Goal: Task Accomplishment & Management: Manage account settings

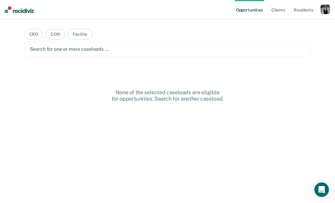
click at [322, 11] on div "button" at bounding box center [325, 10] width 10 height 10
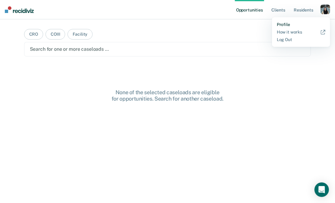
click at [295, 23] on link "Profile" at bounding box center [301, 24] width 49 height 5
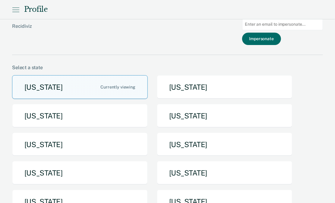
click at [264, 26] on input at bounding box center [282, 24] width 81 height 12
paste input "maternowskis@michigan.gov"
type input "maternowskis@michigan.gov"
click at [263, 40] on button "Impersonate" at bounding box center [261, 39] width 39 height 12
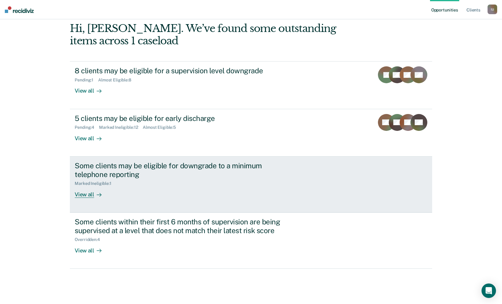
scroll to position [60, 0]
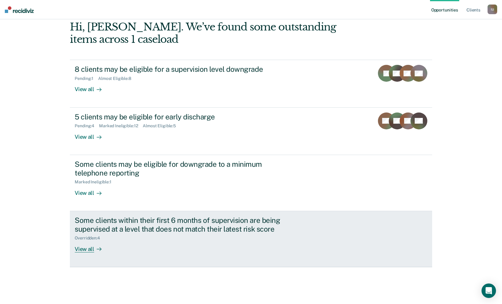
click at [176, 202] on div "Some clients within their first 6 months of supervision are being supervised at…" at bounding box center [181, 224] width 212 height 17
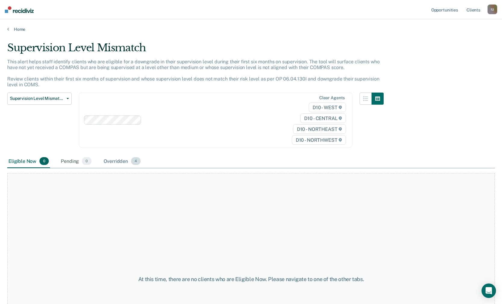
click at [112, 160] on div "Overridden 4" at bounding box center [122, 161] width 40 height 13
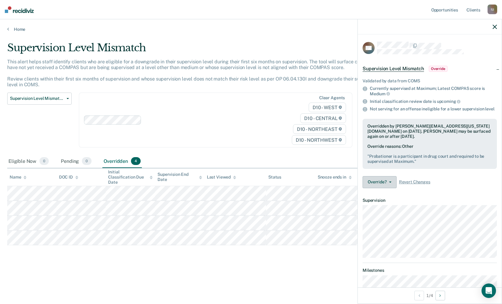
click at [335, 181] on button "Override?" at bounding box center [380, 182] width 34 height 12
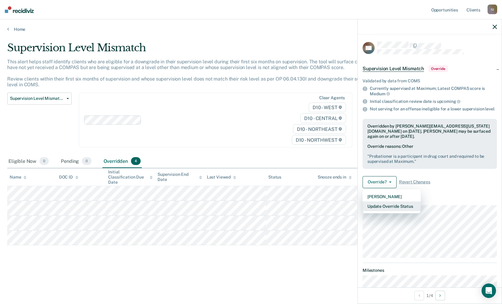
click at [335, 202] on button "Update Override Status" at bounding box center [392, 206] width 58 height 10
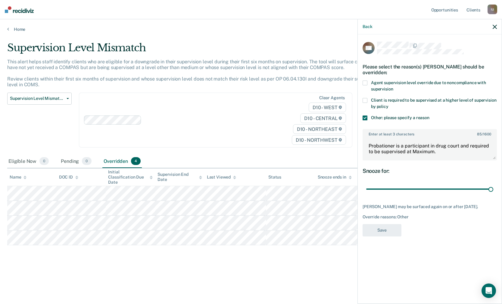
drag, startPoint x: 390, startPoint y: 108, endPoint x: 369, endPoint y: 98, distance: 23.6
click at [335, 98] on label "Client is required to be supervised at a higher level of supervision by policy" at bounding box center [430, 104] width 134 height 13
click at [18, 31] on link "Home" at bounding box center [251, 29] width 488 height 5
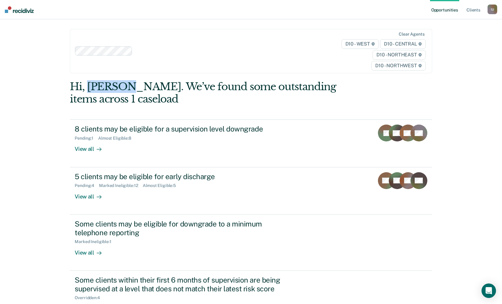
drag, startPoint x: 87, startPoint y: 82, endPoint x: 130, endPoint y: 83, distance: 42.2
click at [130, 83] on div "Hi, Shannon. We’ve found some outstanding items across 1 caseload" at bounding box center [215, 92] width 290 height 25
copy div "Shannon"
click at [240, 119] on div "Hi, Shannon. We’ve found some outstanding items across 1 caseload 8 clients may…" at bounding box center [251, 203] width 362 height 246
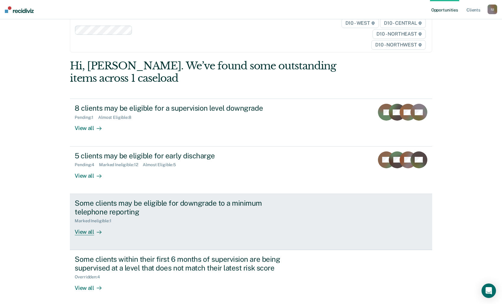
scroll to position [23, 0]
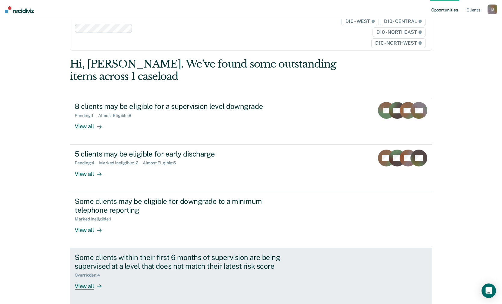
click at [225, 202] on link "Some clients within their first 6 months of supervision are being supervised at…" at bounding box center [251, 276] width 362 height 56
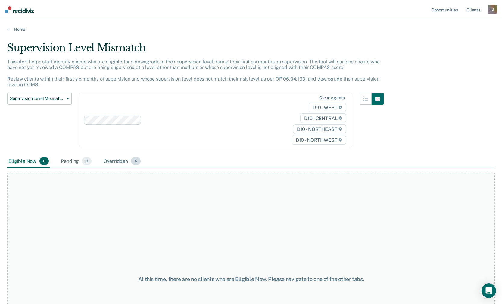
click at [117, 158] on div "Overridden 4" at bounding box center [122, 161] width 40 height 13
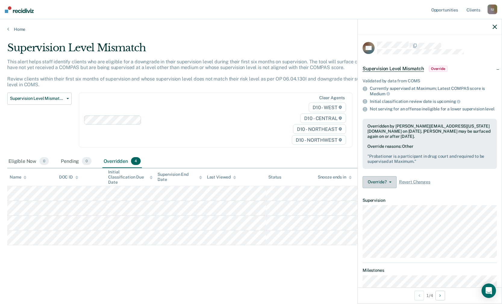
click at [335, 182] on button "Override?" at bounding box center [380, 182] width 34 height 12
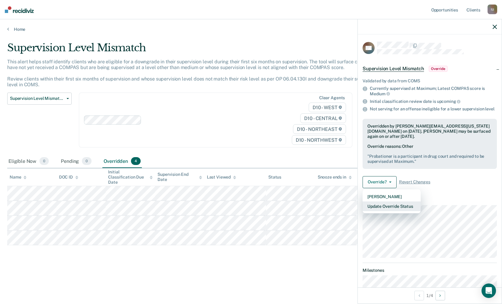
click at [335, 202] on button "Update Override Status" at bounding box center [392, 206] width 58 height 10
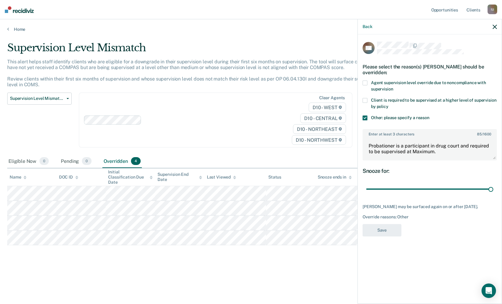
drag, startPoint x: 397, startPoint y: 107, endPoint x: 456, endPoint y: 90, distance: 61.5
click at [335, 90] on div "NA Please select the reason(s) Naeem Alam should be overridden: Agent supervisi…" at bounding box center [430, 141] width 134 height 198
click at [335, 8] on div "I U" at bounding box center [493, 10] width 10 height 10
click at [335, 23] on link "Profile" at bounding box center [468, 24] width 49 height 5
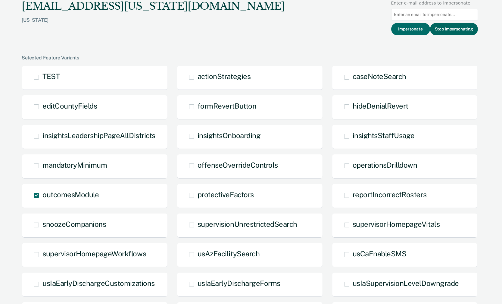
click at [335, 29] on button "Stop Impersonating" at bounding box center [454, 29] width 48 height 12
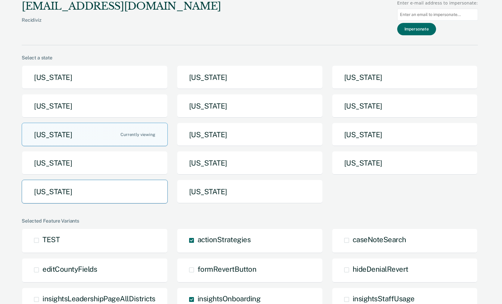
click at [141, 190] on button "[US_STATE]" at bounding box center [95, 192] width 146 height 24
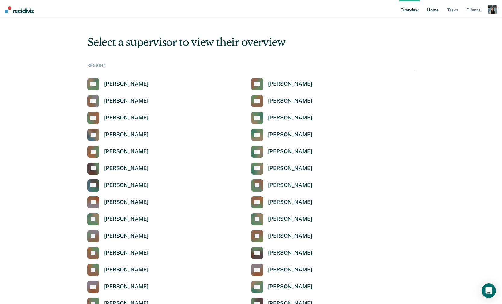
click at [432, 8] on link "Home" at bounding box center [433, 9] width 14 height 19
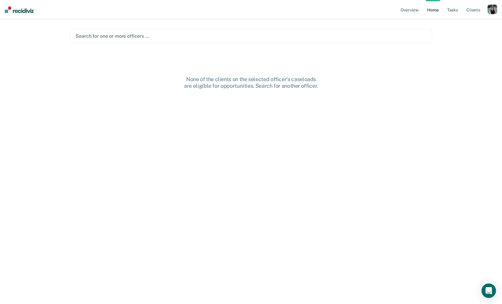
click at [173, 33] on div at bounding box center [251, 36] width 351 height 7
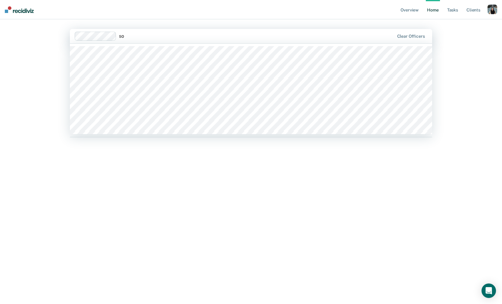
type input "s"
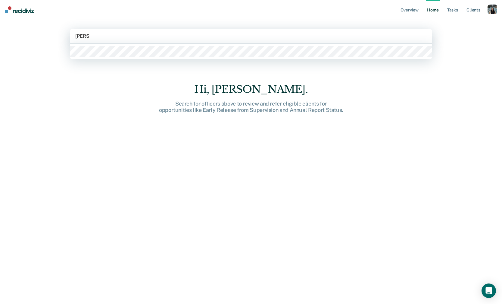
type input "[PERSON_NAME]"
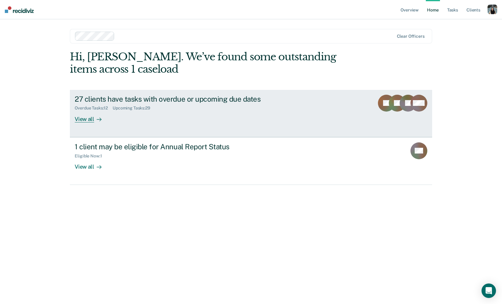
click at [243, 122] on link "27 clients have tasks with overdue or upcoming due dates Overdue Tasks : 12 Upc…" at bounding box center [251, 113] width 362 height 47
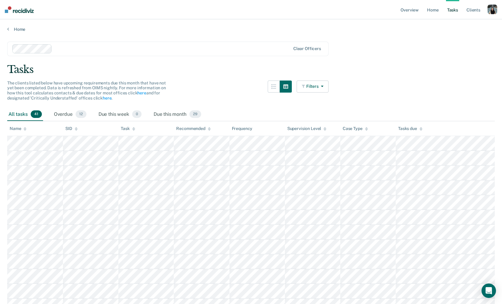
click at [319, 88] on button "Filters" at bounding box center [313, 86] width 32 height 12
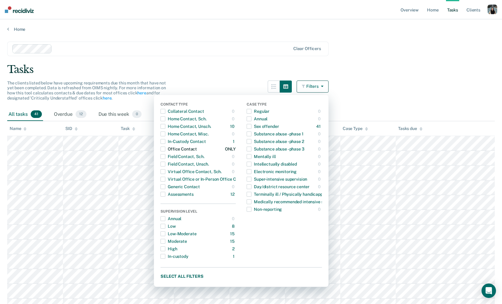
click at [183, 150] on div "Office Contact" at bounding box center [179, 149] width 36 height 10
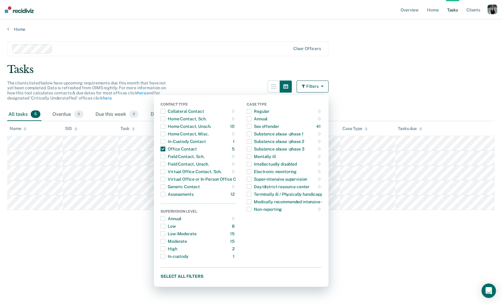
click at [377, 101] on main "Clear officers Tasks The clients listed below have upcoming requirements due th…" at bounding box center [251, 167] width 502 height 270
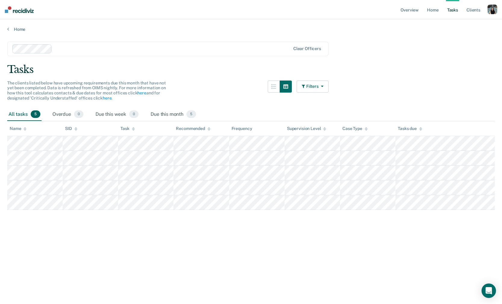
click at [310, 88] on button "Filters" at bounding box center [313, 86] width 32 height 12
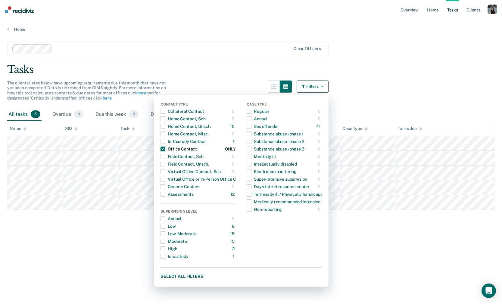
click at [162, 149] on span "button" at bounding box center [163, 148] width 5 height 5
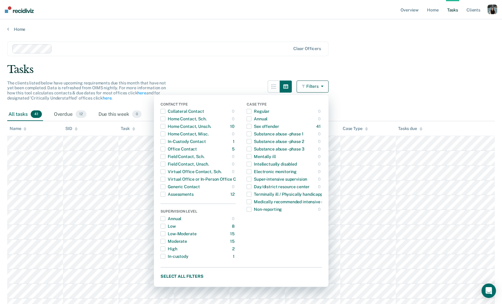
click at [149, 65] on div "Tasks" at bounding box center [251, 69] width 488 height 12
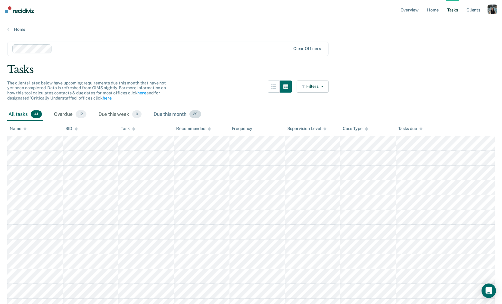
click at [180, 108] on div "Due this month 29" at bounding box center [177, 114] width 50 height 13
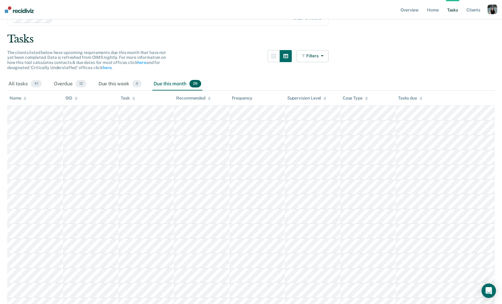
scroll to position [40, 0]
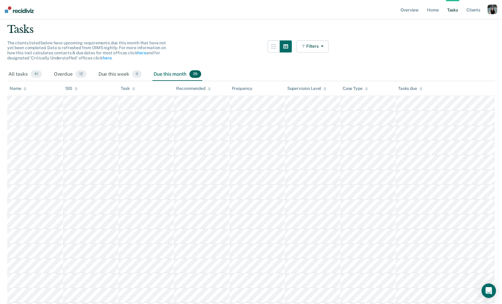
click at [239, 90] on div "Frequency" at bounding box center [242, 88] width 21 height 5
click at [249, 89] on div "Frequency" at bounding box center [242, 88] width 21 height 5
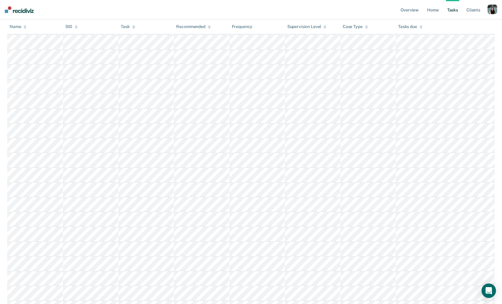
scroll to position [0, 0]
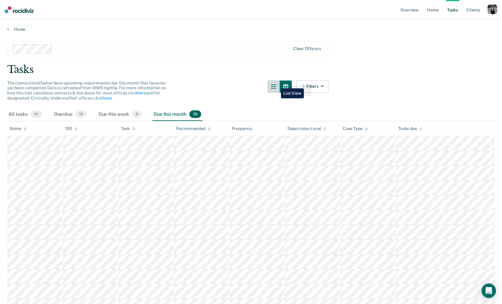
click at [277, 84] on button "button" at bounding box center [274, 86] width 12 height 12
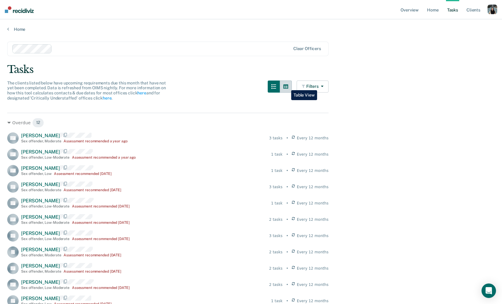
click at [287, 86] on icon "button" at bounding box center [286, 86] width 5 height 4
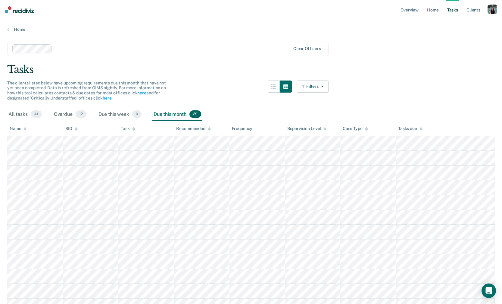
click at [304, 87] on icon "button" at bounding box center [304, 86] width 5 height 4
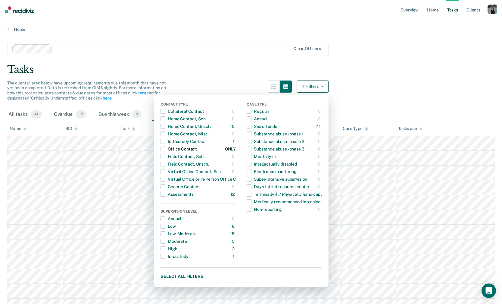
click at [195, 149] on div "Office Contact" at bounding box center [179, 149] width 36 height 10
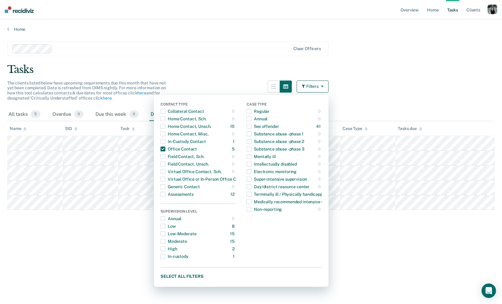
click at [406, 96] on main "Clear officers Tasks The clients listed below have upcoming requirements due th…" at bounding box center [251, 167] width 502 height 270
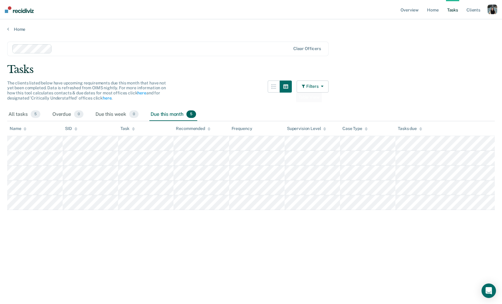
click at [302, 89] on button "Filters" at bounding box center [313, 86] width 32 height 12
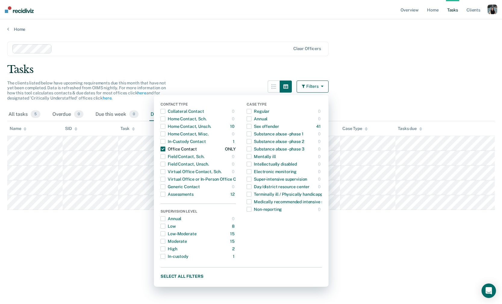
click at [174, 147] on div "Office Contact" at bounding box center [179, 149] width 36 height 10
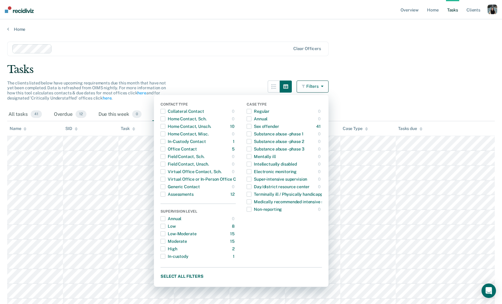
click at [428, 57] on main "Clear officers Tasks The clients listed below have upcoming requirements due th…" at bounding box center [251, 309] width 502 height 555
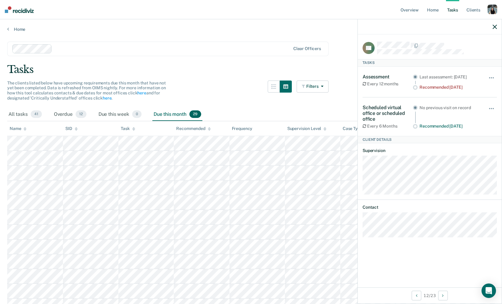
click at [134, 127] on icon at bounding box center [133, 129] width 3 height 4
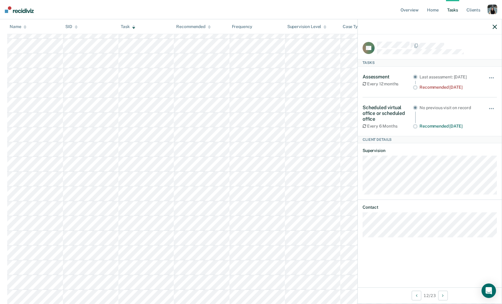
scroll to position [232, 0]
click at [323, 26] on div "Supervision Level" at bounding box center [306, 26] width 39 height 5
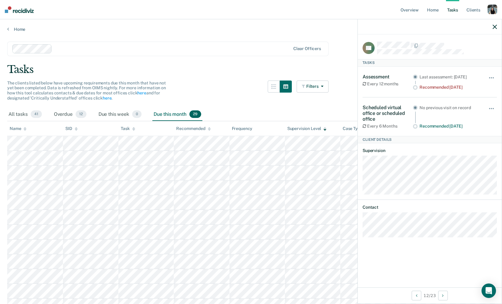
click at [326, 128] on icon at bounding box center [325, 128] width 3 height 2
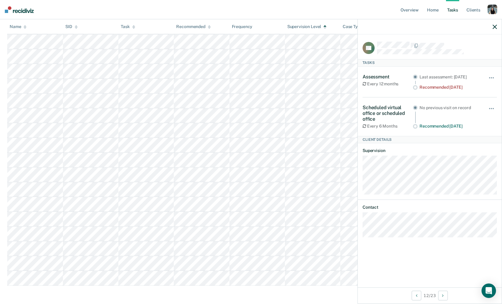
scroll to position [277, 0]
click at [76, 59] on main "Clear officers Tasks The clients listed below have upcoming requirements due th…" at bounding box center [251, 32] width 502 height 555
click at [6, 59] on main "Clear officers Tasks The clients listed below have upcoming requirements due th…" at bounding box center [251, 32] width 502 height 555
click at [88, 60] on tr at bounding box center [251, 58] width 488 height 15
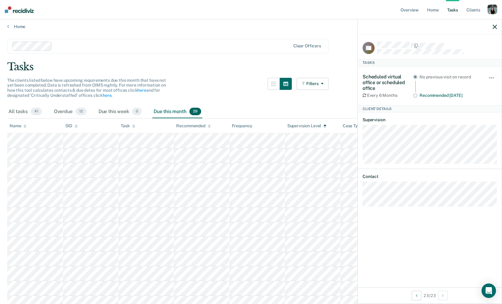
scroll to position [2, 0]
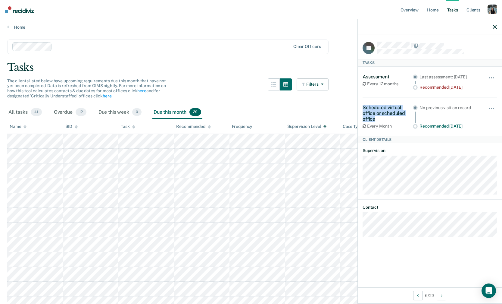
drag, startPoint x: 379, startPoint y: 119, endPoint x: 363, endPoint y: 103, distance: 22.8
click at [363, 103] on div "Scheduled virtual office or scheduled office Every Month No previous visit on r…" at bounding box center [430, 116] width 134 height 39
copy div "Scheduled virtual office or scheduled office"
click at [493, 29] on icon "button" at bounding box center [495, 27] width 4 height 4
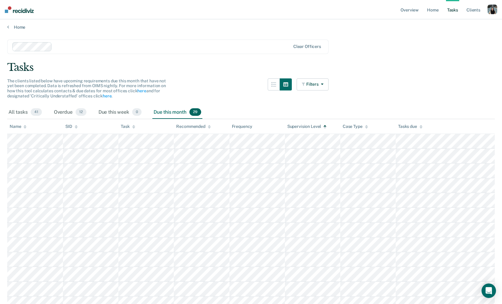
click at [110, 42] on div "Clear officers" at bounding box center [168, 46] width 322 height 14
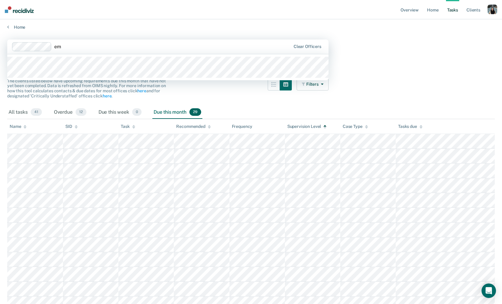
type input "e"
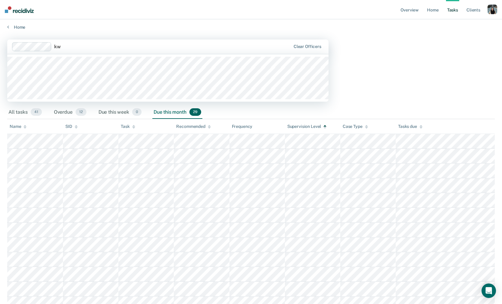
type input "k"
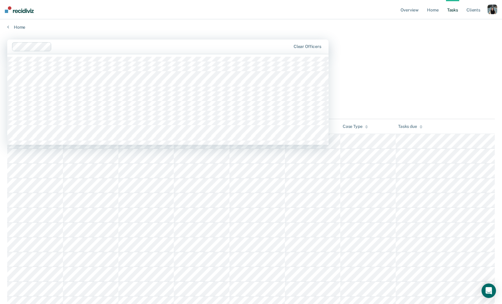
scroll to position [0, 0]
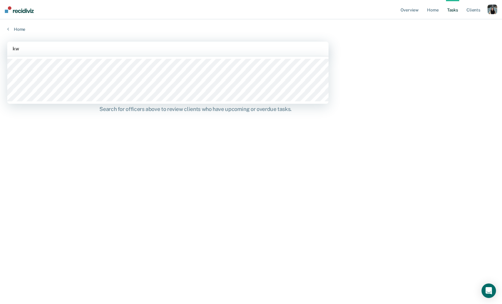
type input "k"
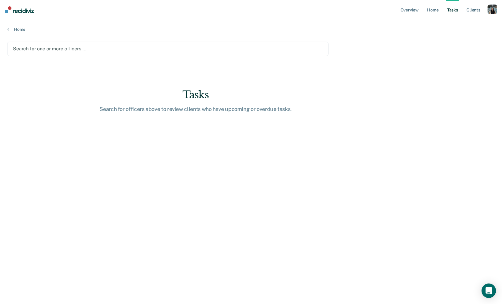
click at [486, 7] on ul "Overview Home Tasks Client s" at bounding box center [444, 9] width 88 height 19
click at [489, 7] on div "button" at bounding box center [493, 10] width 10 height 10
click at [455, 24] on link "Profile" at bounding box center [468, 24] width 49 height 5
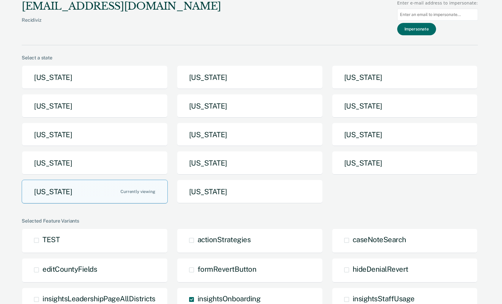
click at [428, 16] on input at bounding box center [437, 15] width 81 height 12
paste input "[PERSON_NAME][EMAIL_ADDRESS][PERSON_NAME][DOMAIN_NAME][US_STATE]"
type input "[PERSON_NAME][EMAIL_ADDRESS][PERSON_NAME][DOMAIN_NAME][US_STATE]"
click at [424, 29] on button "Impersonate" at bounding box center [416, 29] width 39 height 12
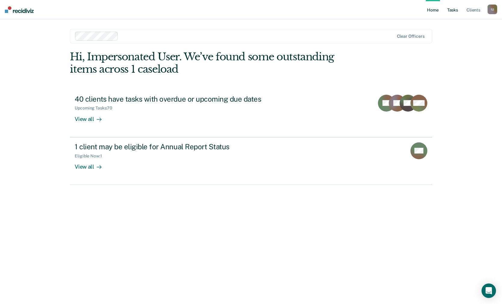
click at [455, 13] on link "Tasks" at bounding box center [452, 9] width 13 height 19
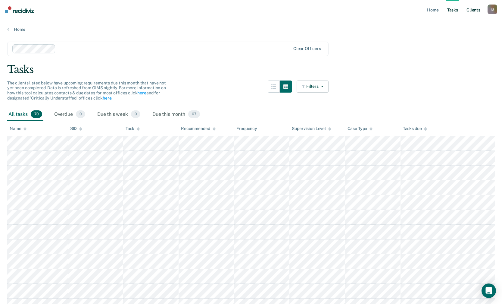
click at [469, 11] on link "Client s" at bounding box center [474, 9] width 16 height 19
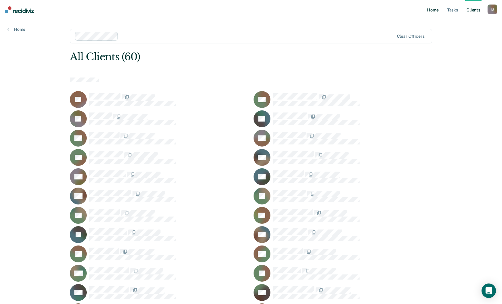
click at [432, 10] on link "Home" at bounding box center [433, 9] width 14 height 19
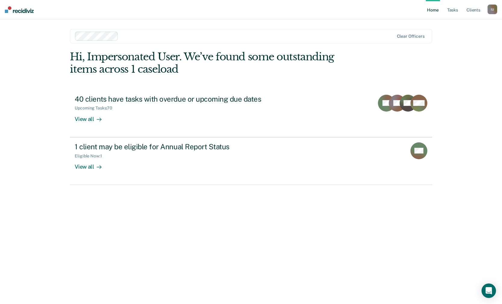
click at [498, 6] on nav "Home Tasks Client s Impersonated User I U Profile How it works Log Out" at bounding box center [251, 9] width 502 height 19
click at [495, 8] on div "I U" at bounding box center [493, 10] width 10 height 10
click at [450, 24] on link "Profile" at bounding box center [468, 24] width 49 height 5
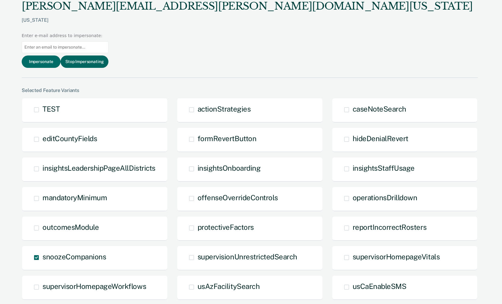
click at [108, 55] on button "Stop Impersonating" at bounding box center [85, 61] width 48 height 12
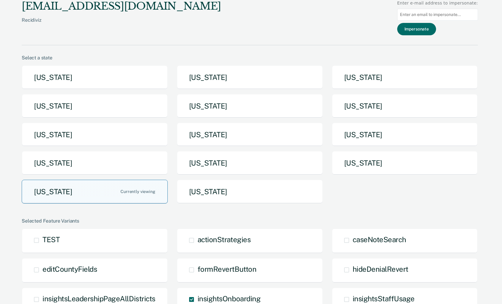
click at [98, 190] on button "[US_STATE]" at bounding box center [95, 192] width 146 height 24
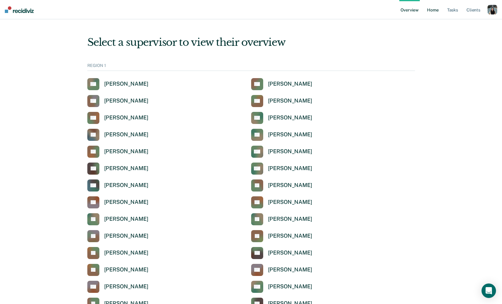
click at [430, 12] on link "Home" at bounding box center [433, 9] width 14 height 19
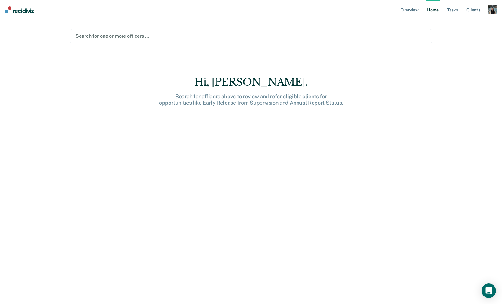
click at [180, 40] on div "Search for one or more officers …" at bounding box center [251, 36] width 352 height 8
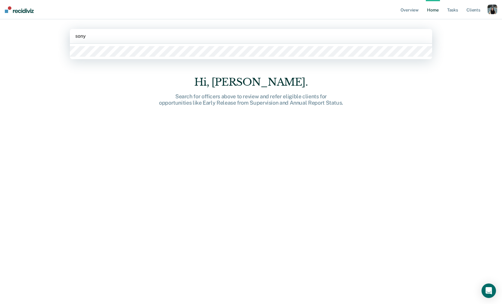
type input "[PERSON_NAME]"
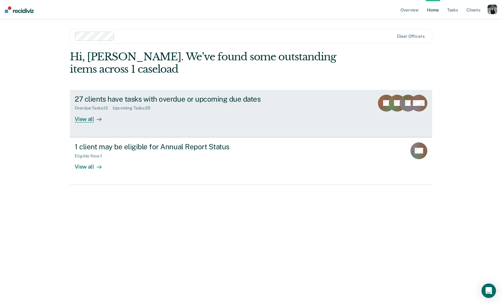
click at [129, 112] on div "27 clients have tasks with overdue or upcoming due dates Overdue Tasks : 12 Upc…" at bounding box center [188, 109] width 226 height 28
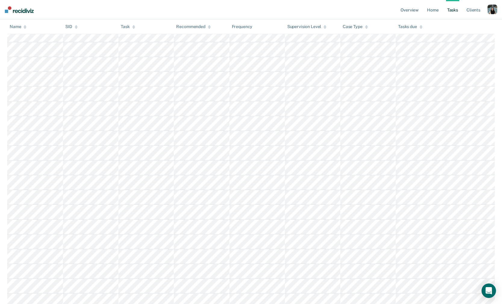
scroll to position [184, 0]
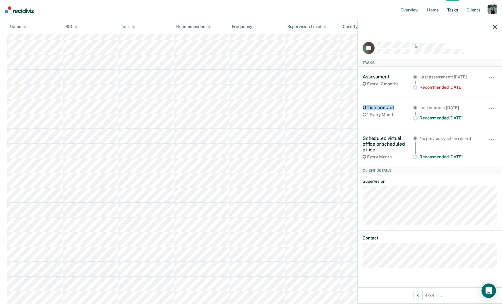
drag, startPoint x: 363, startPoint y: 107, endPoint x: 396, endPoint y: 107, distance: 33.8
click at [396, 107] on div "Office contact" at bounding box center [388, 108] width 50 height 6
drag, startPoint x: 396, startPoint y: 114, endPoint x: 363, endPoint y: 105, distance: 34.7
click at [363, 105] on div "FS Tasks Assessment Every 12 months Last assessment: Feb 20, 2024 Recommended 6…" at bounding box center [430, 160] width 144 height 253
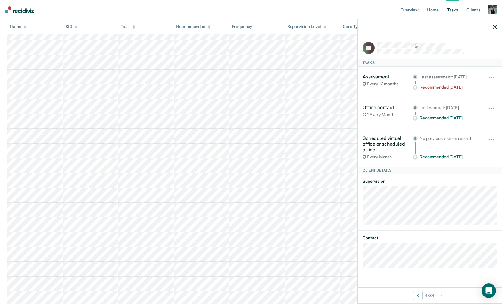
click at [396, 101] on div "Office contact 1 Every Month Last contact: Nov 16, 2023 Recommended in 10 days …" at bounding box center [430, 112] width 134 height 31
drag, startPoint x: 363, startPoint y: 106, endPoint x: 398, endPoint y: 107, distance: 35.3
click at [398, 107] on div "FS Tasks Assessment Every 12 months Last assessment: Feb 20, 2024 Recommended 6…" at bounding box center [430, 160] width 144 height 253
click at [392, 109] on div "Office contact 1 Every Month" at bounding box center [388, 113] width 50 height 16
click at [390, 107] on div "Office contact" at bounding box center [388, 108] width 50 height 6
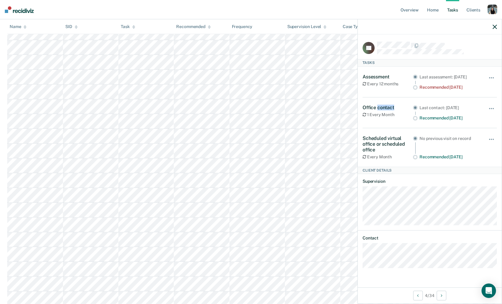
click at [390, 107] on div "Office contact" at bounding box center [388, 108] width 50 height 6
copy div "Office contact"
